Goal: Information Seeking & Learning: Find specific fact

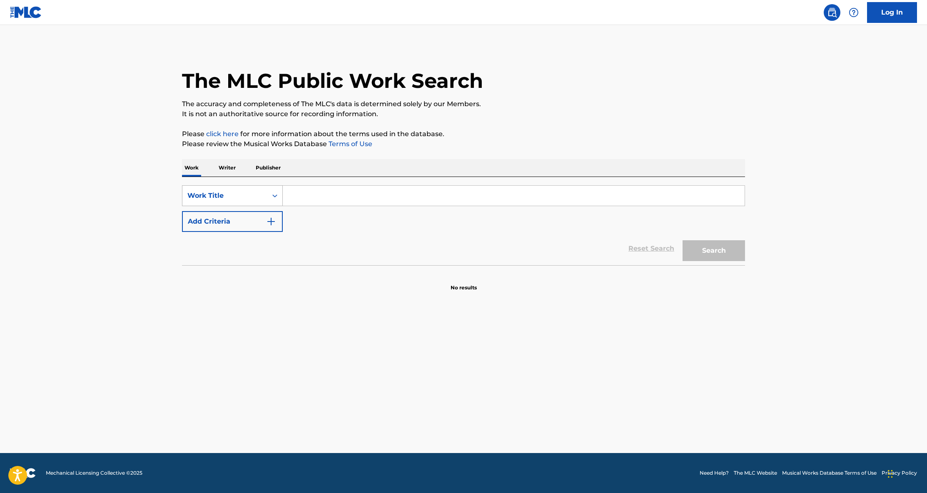
click at [258, 200] on div "Work Title" at bounding box center [224, 196] width 75 height 10
click at [254, 221] on div "MLC Song Code" at bounding box center [232, 216] width 100 height 21
click at [342, 186] on input "Search Form" at bounding box center [514, 196] width 462 height 20
paste input "A78450"
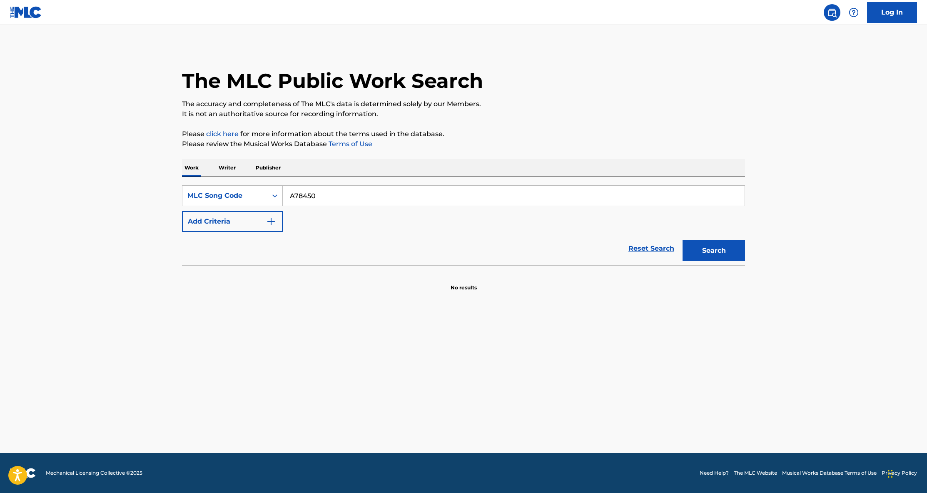
type input "A78450"
click at [728, 252] on button "Search" at bounding box center [714, 250] width 62 height 21
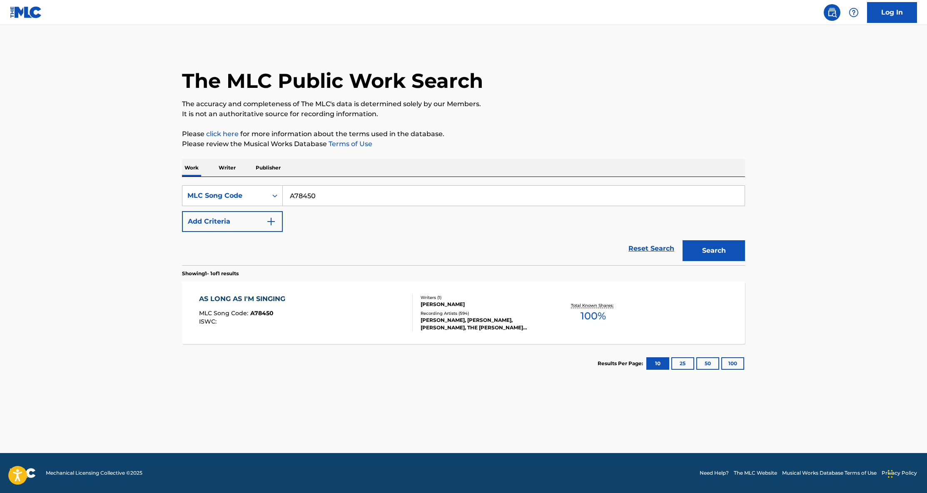
click at [374, 329] on div "AS LONG AS I'M SINGING MLC Song Code : A78450 ISWC :" at bounding box center [306, 312] width 214 height 37
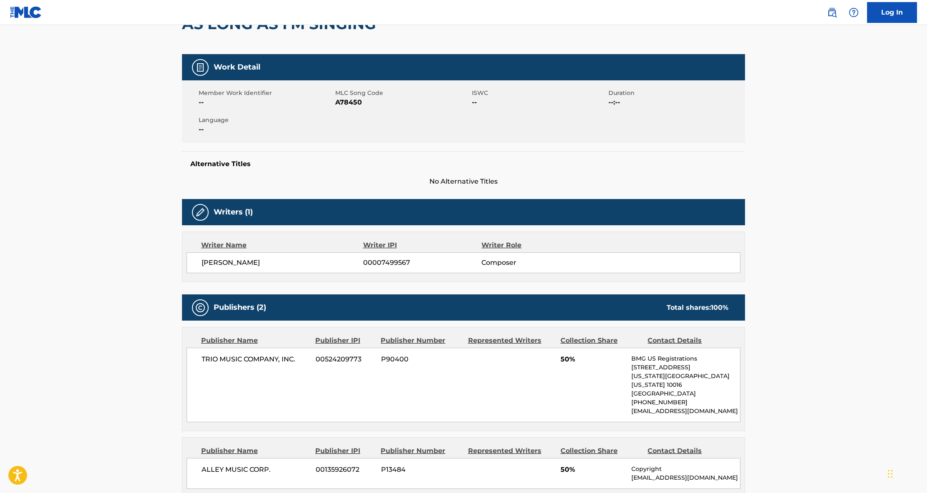
scroll to position [80, 0]
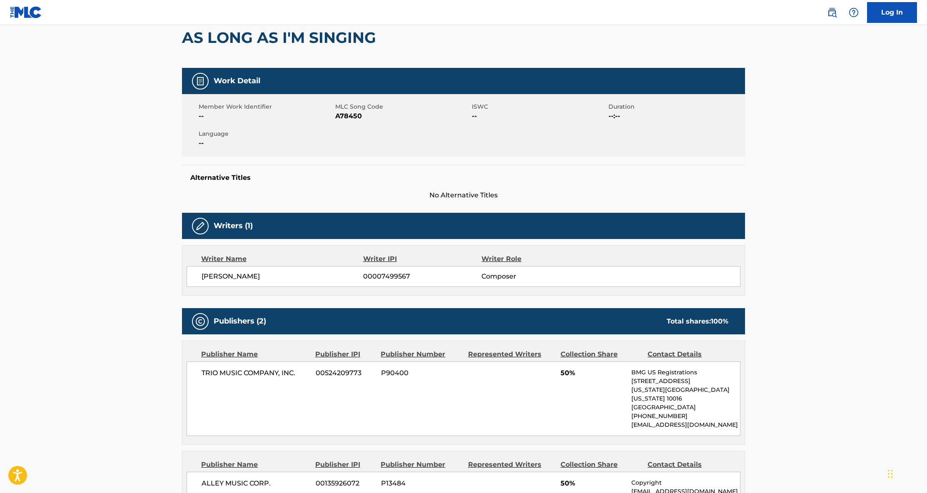
click at [313, 38] on h2 "AS LONG AS I'M SINGING" at bounding box center [281, 37] width 198 height 19
copy div "AS LONG AS I'M SINGING"
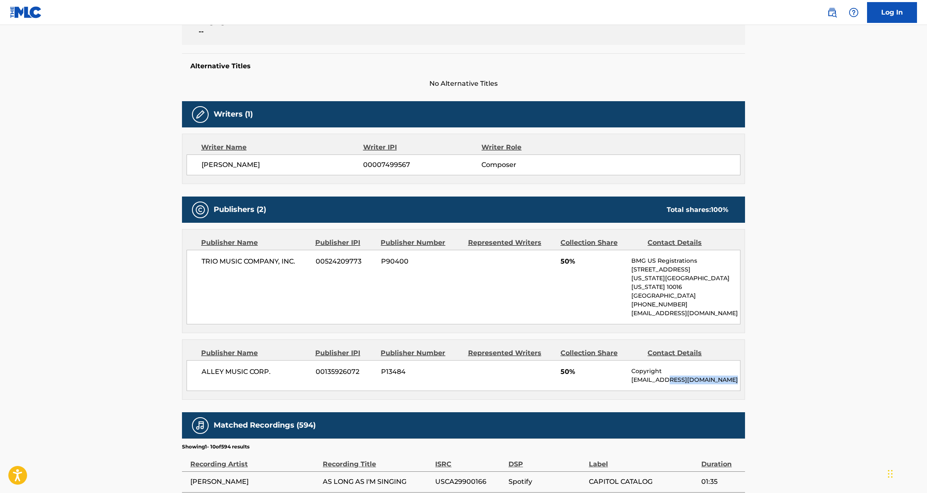
drag, startPoint x: 667, startPoint y: 371, endPoint x: 731, endPoint y: 371, distance: 64.1
click at [731, 376] on p "[EMAIL_ADDRESS][DOMAIN_NAME]" at bounding box center [685, 380] width 109 height 9
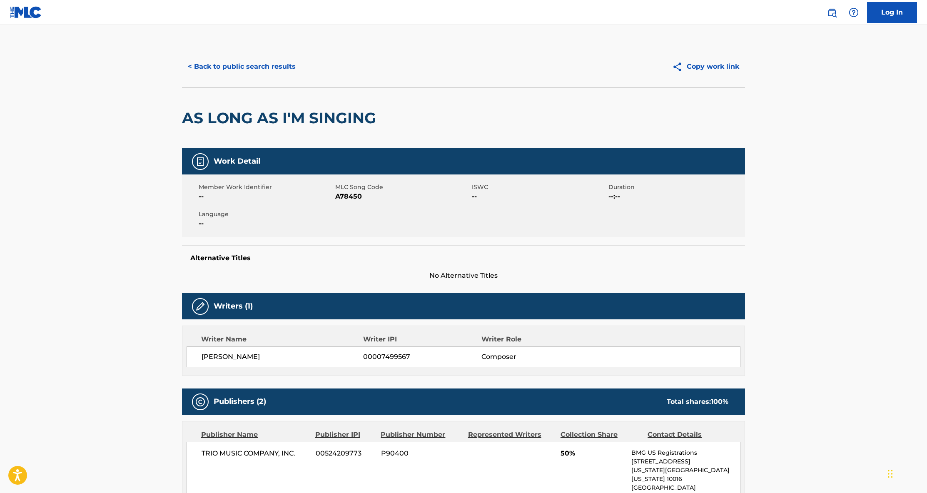
click at [232, 122] on h2 "AS LONG AS I'M SINGING" at bounding box center [281, 118] width 198 height 19
copy div "AS LONG AS I'M SINGING"
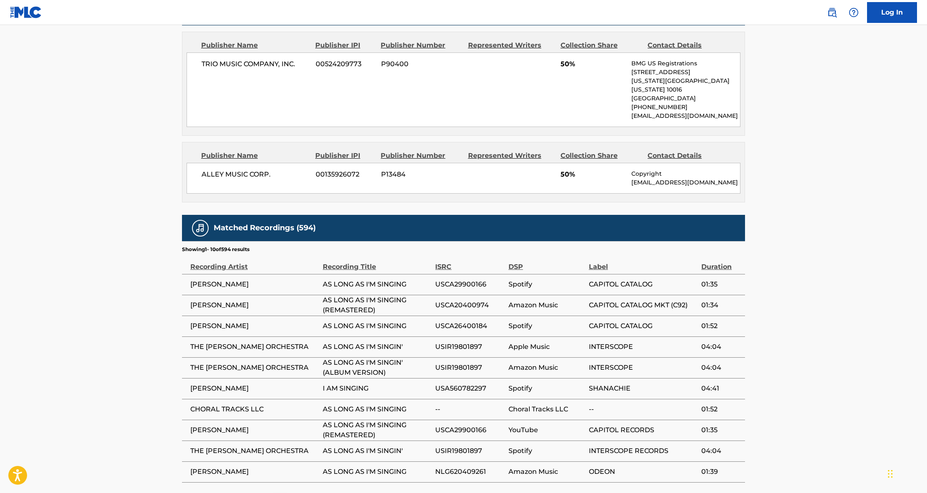
scroll to position [296, 0]
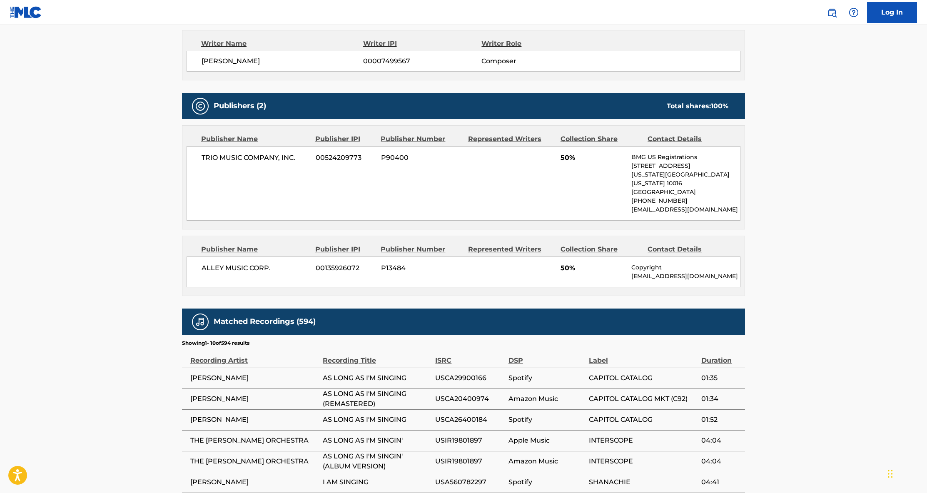
click at [247, 156] on span "TRIO MUSIC COMPANY, INC." at bounding box center [256, 158] width 108 height 10
copy div "TRIO MUSIC COMPANY, INC."
